Goal: Check status: Check status

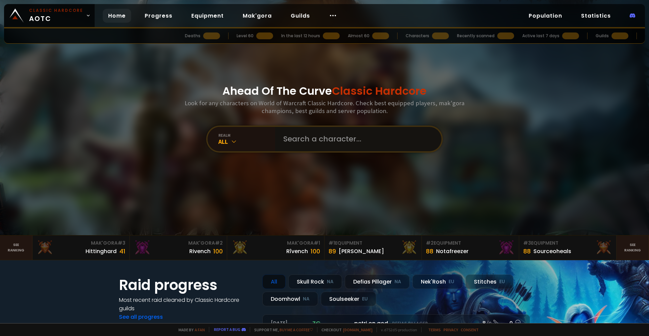
click at [301, 143] on input "text" at bounding box center [356, 139] width 154 height 24
type input "f"
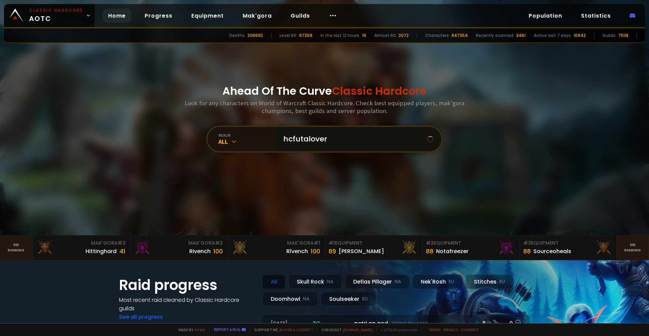
type input "hcfutaloverr"
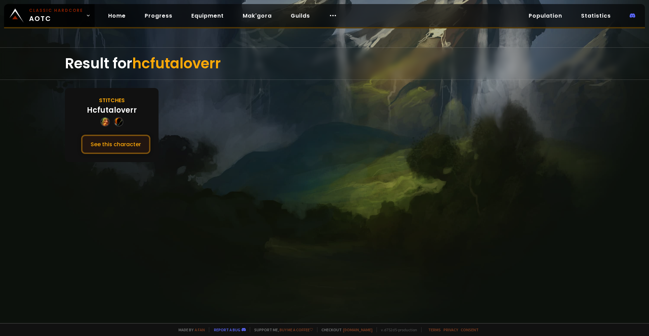
click at [108, 142] on button "See this character" at bounding box center [115, 144] width 69 height 19
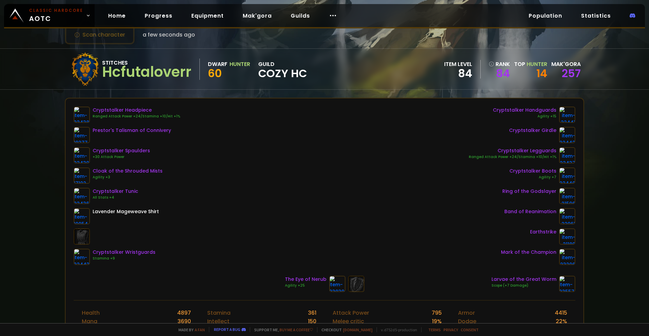
scroll to position [34, 0]
